Goal: Information Seeking & Learning: Learn about a topic

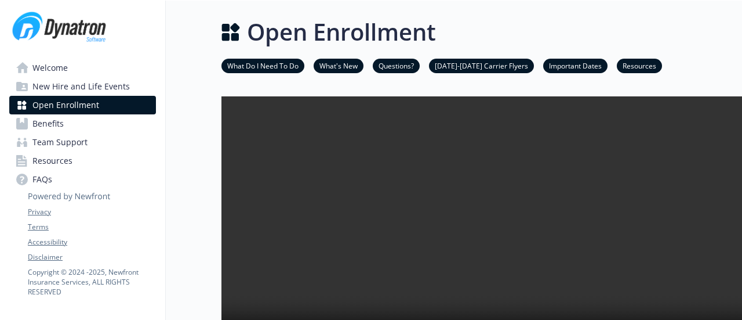
click at [53, 159] on span "Resources" at bounding box center [52, 160] width 40 height 19
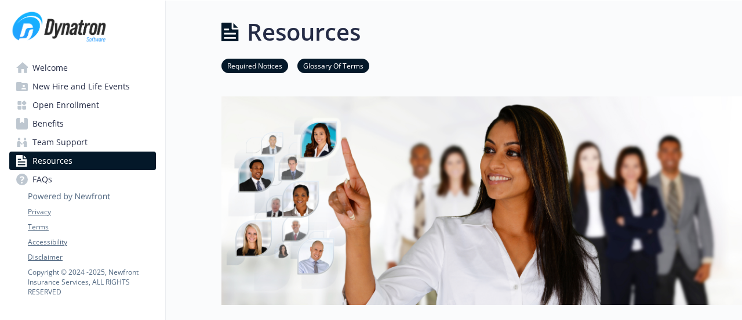
click at [58, 82] on span "New Hire and Life Events" at bounding box center [80, 86] width 97 height 19
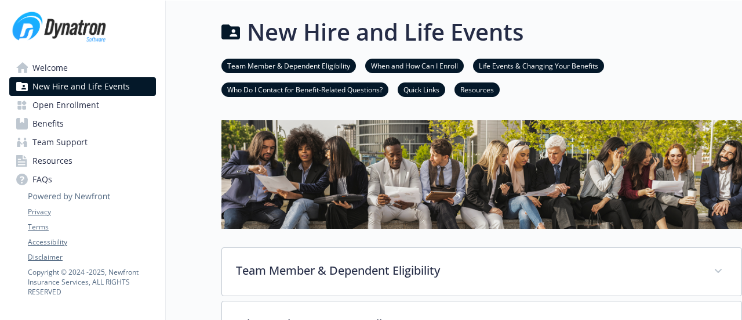
click at [43, 122] on span "Benefits" at bounding box center [47, 123] width 31 height 19
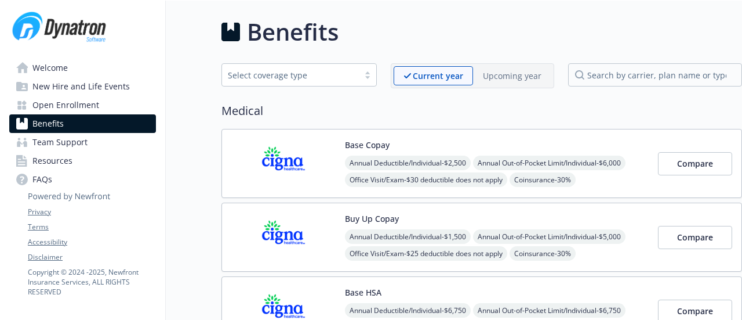
click at [530, 78] on p "Upcoming year" at bounding box center [512, 76] width 59 height 12
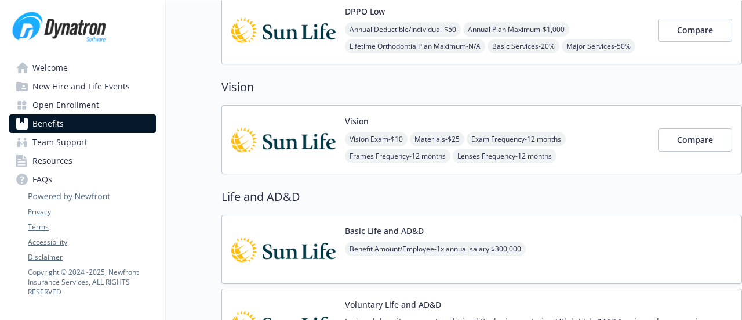
scroll to position [348, 0]
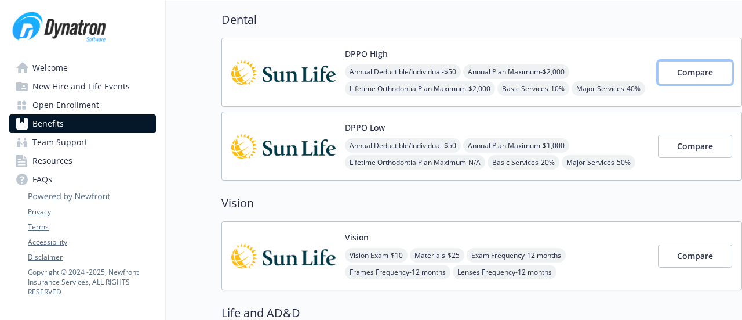
drag, startPoint x: 672, startPoint y: 67, endPoint x: 507, endPoint y: 64, distance: 164.1
click at [514, 66] on div "DPPO High Annual Deductible/Individual - $50 Annual Plan Maximum - $2,000 Lifet…" at bounding box center [482, 72] width 521 height 69
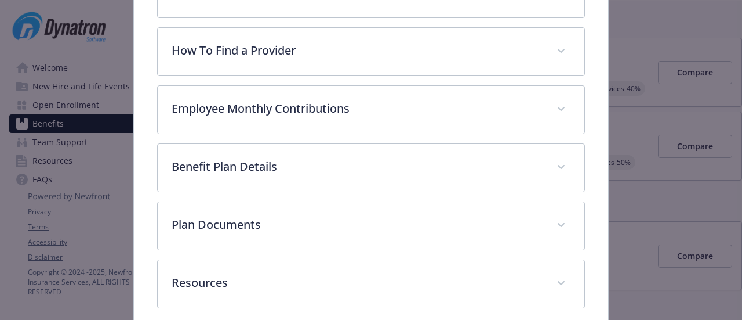
scroll to position [374, 0]
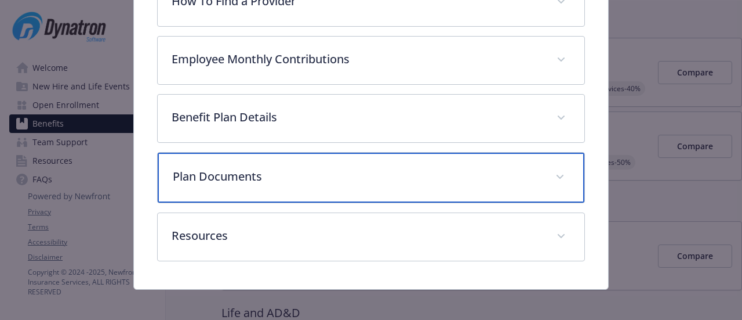
click at [372, 169] on p "Plan Documents" at bounding box center [357, 176] width 368 height 17
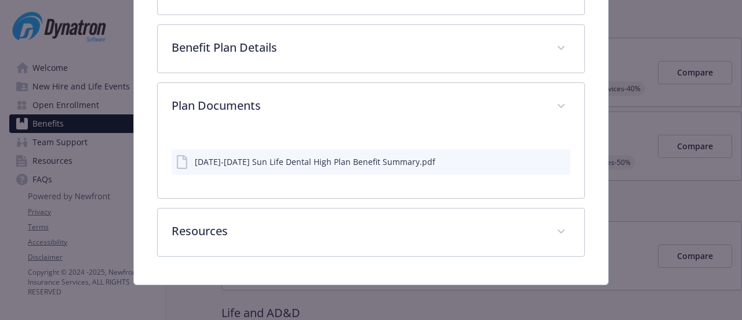
scroll to position [441, 0]
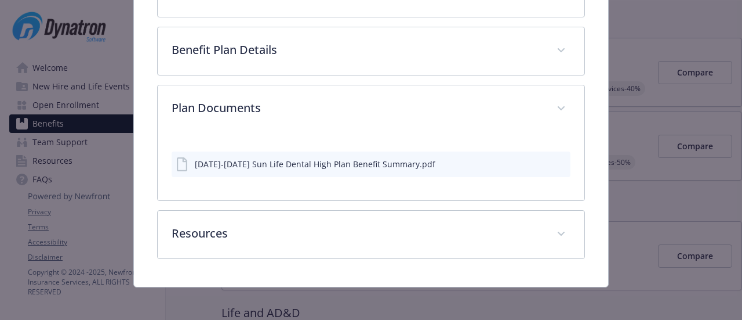
click at [320, 159] on div "[DATE]-[DATE] Sun Life Dental High Plan Benefit Summary.pdf" at bounding box center [315, 164] width 241 height 12
click at [182, 164] on icon "details for plan Dental - DPPO High - Dental PPO" at bounding box center [183, 164] width 14 height 14
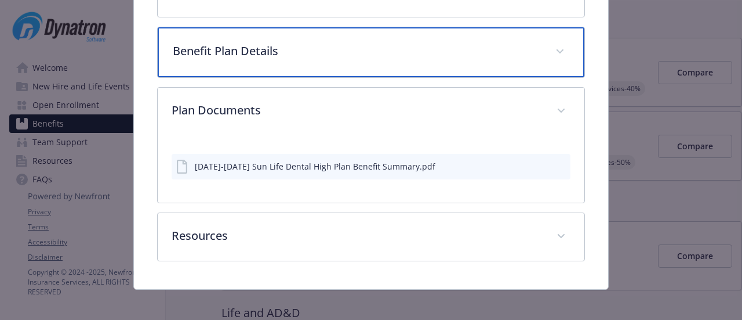
click at [253, 54] on p "Benefit Plan Details" at bounding box center [357, 50] width 368 height 17
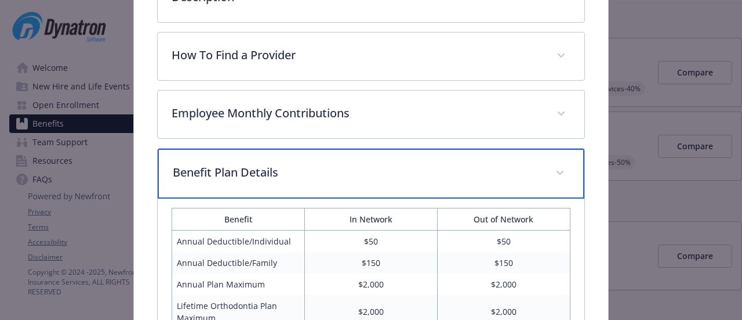
scroll to position [320, 0]
